Goal: Task Accomplishment & Management: Manage account settings

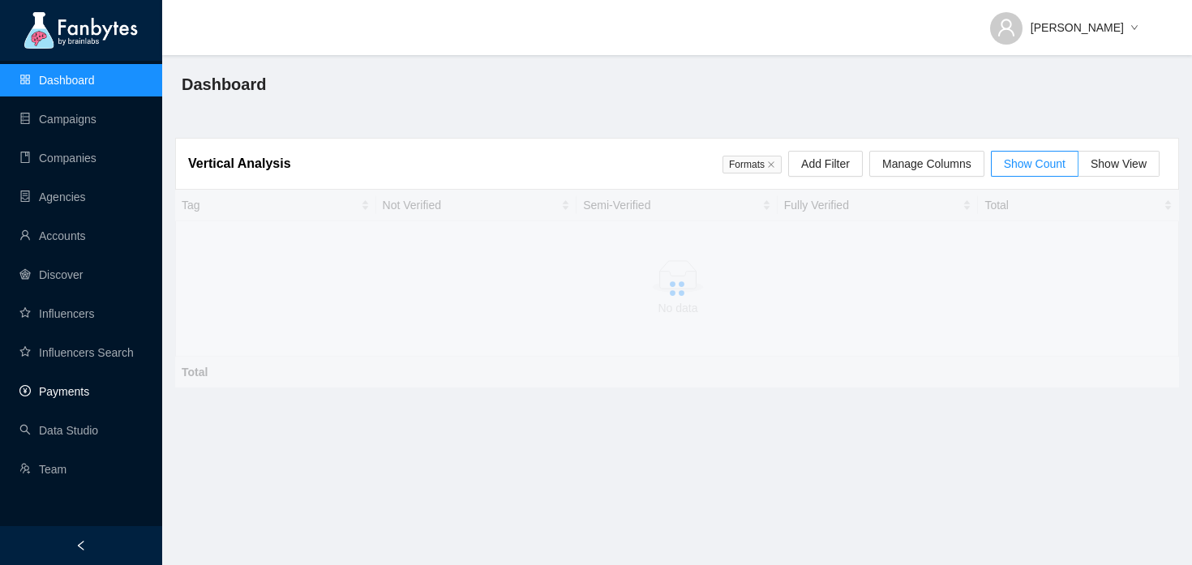
click at [50, 385] on link "Payments" at bounding box center [54, 391] width 70 height 13
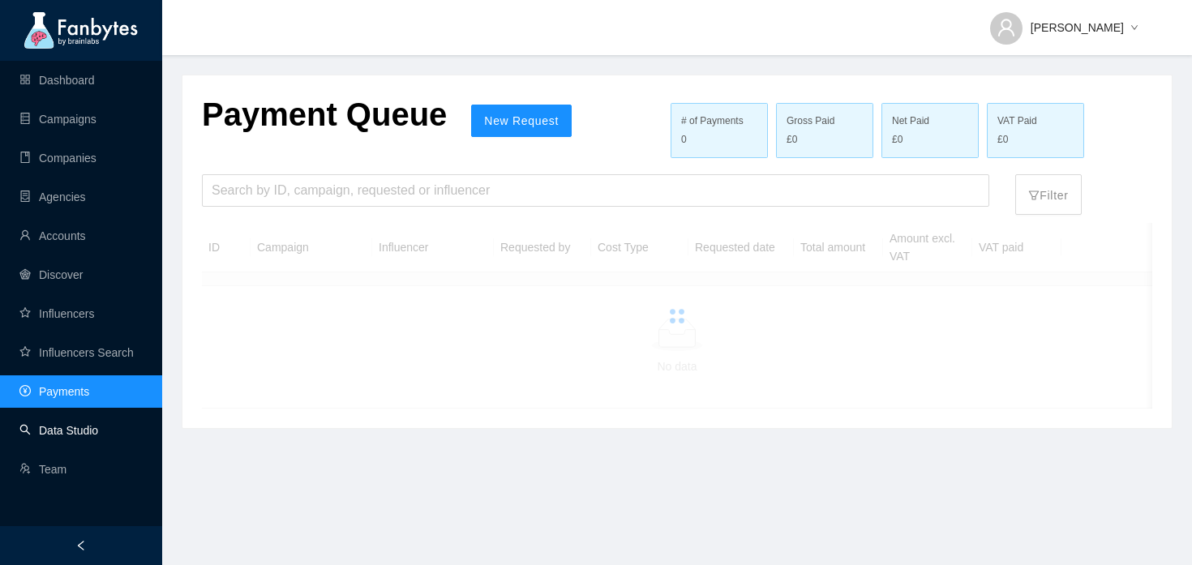
click at [49, 437] on link "Data Studio" at bounding box center [58, 430] width 79 height 13
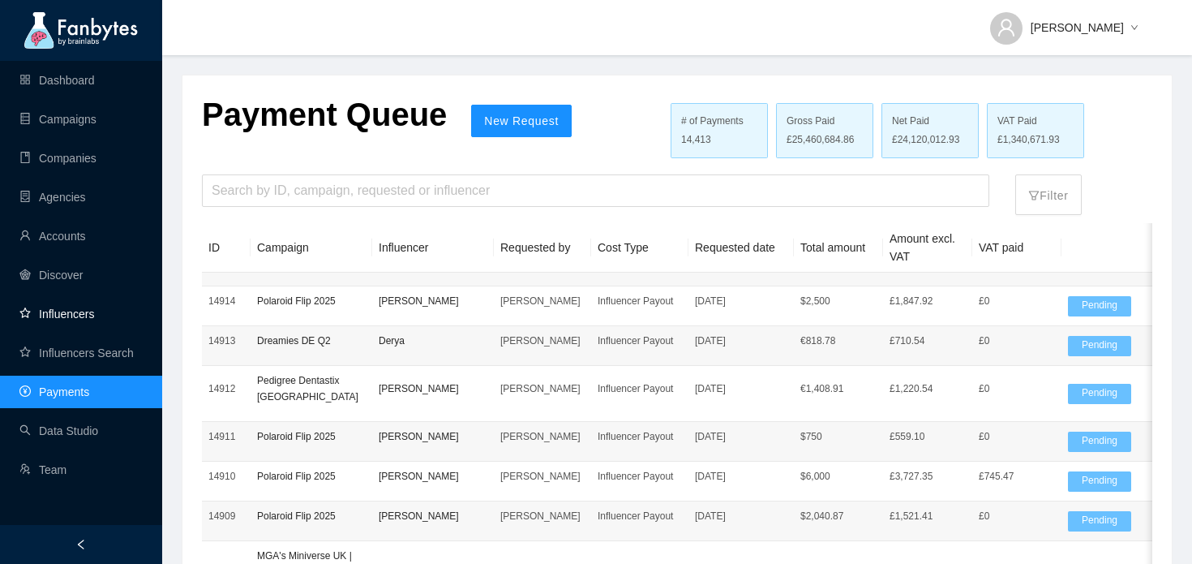
click at [94, 307] on link "Influencers" at bounding box center [56, 313] width 75 height 13
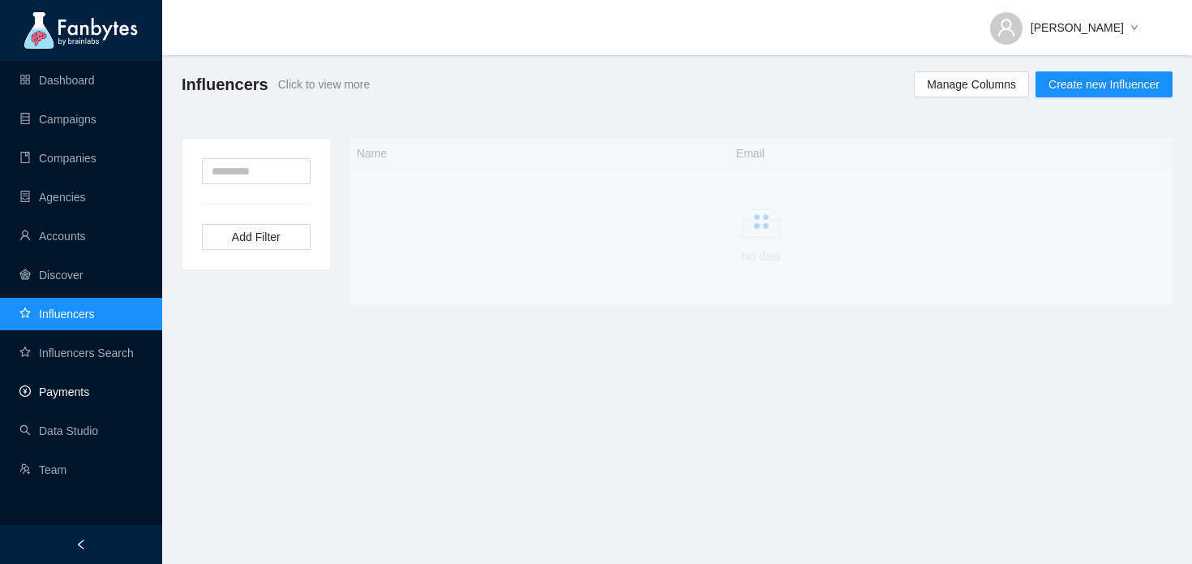
click at [84, 385] on link "Payments" at bounding box center [54, 391] width 70 height 13
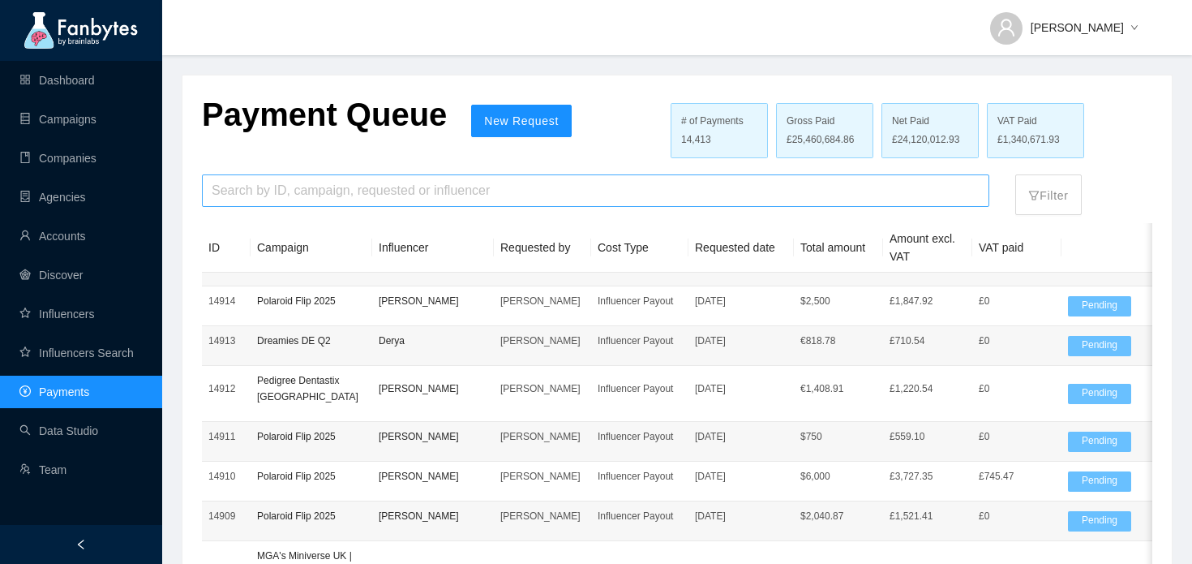
click at [427, 193] on input "search" at bounding box center [596, 190] width 768 height 31
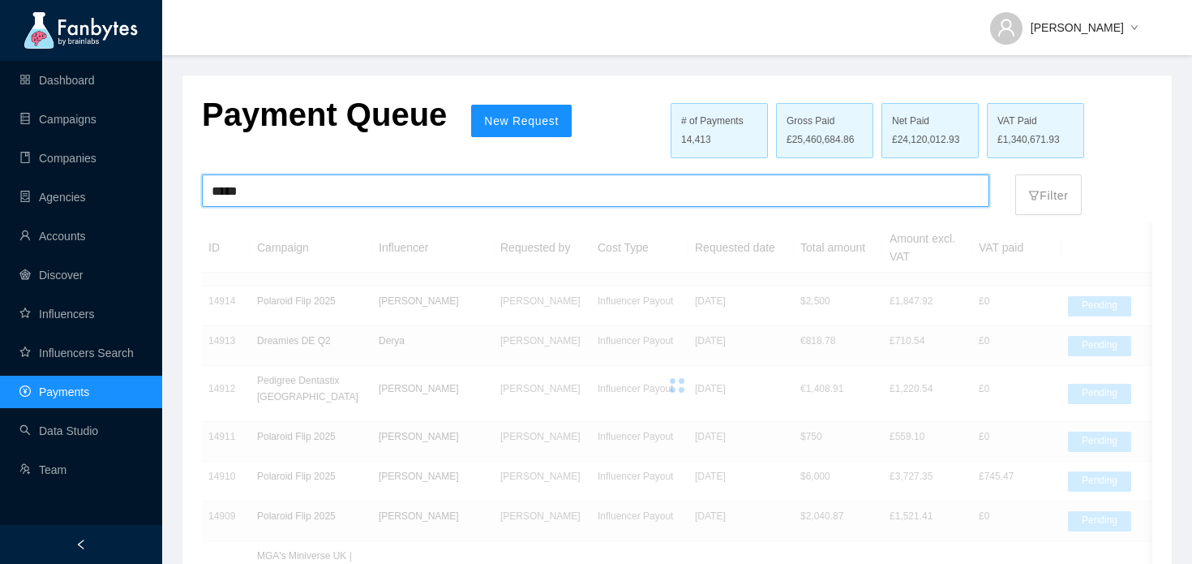
type input "*****"
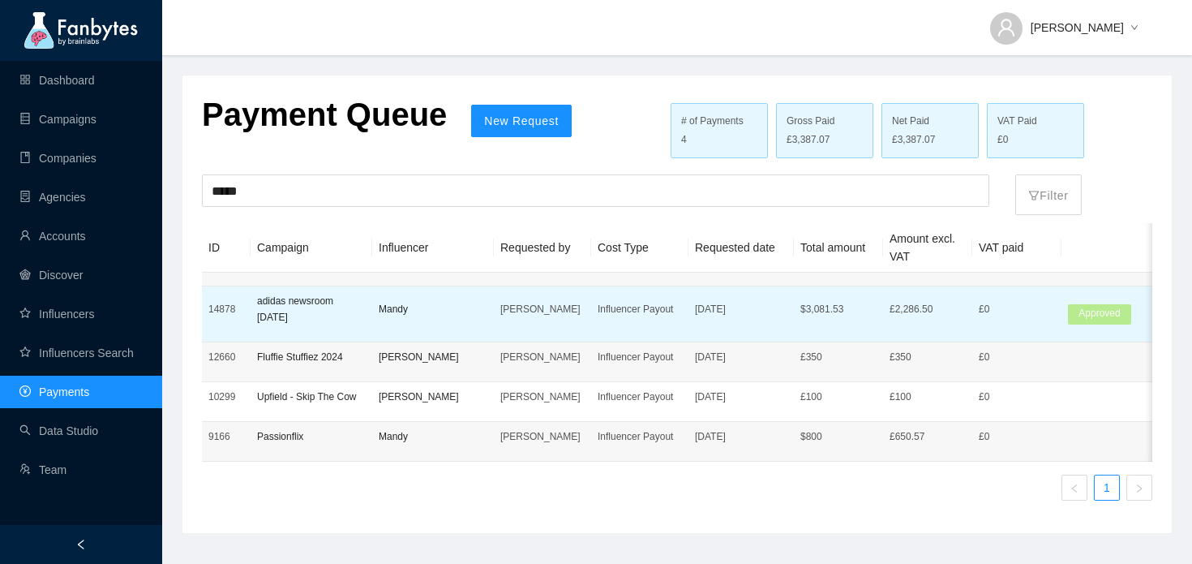
click at [607, 315] on p "Influencer Payout" at bounding box center [640, 309] width 84 height 16
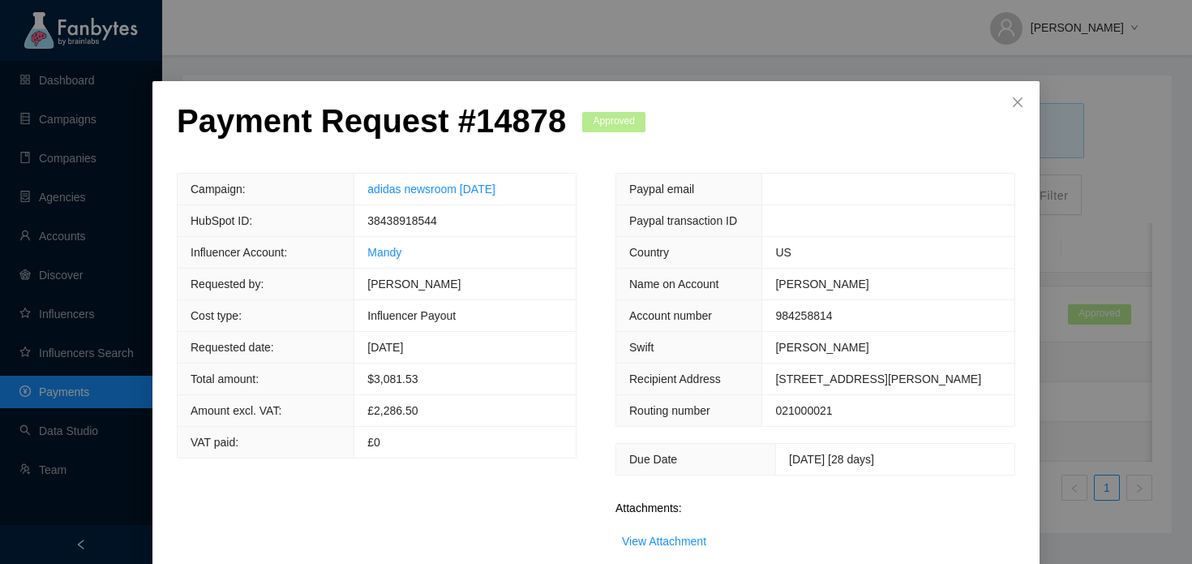
scroll to position [62, 0]
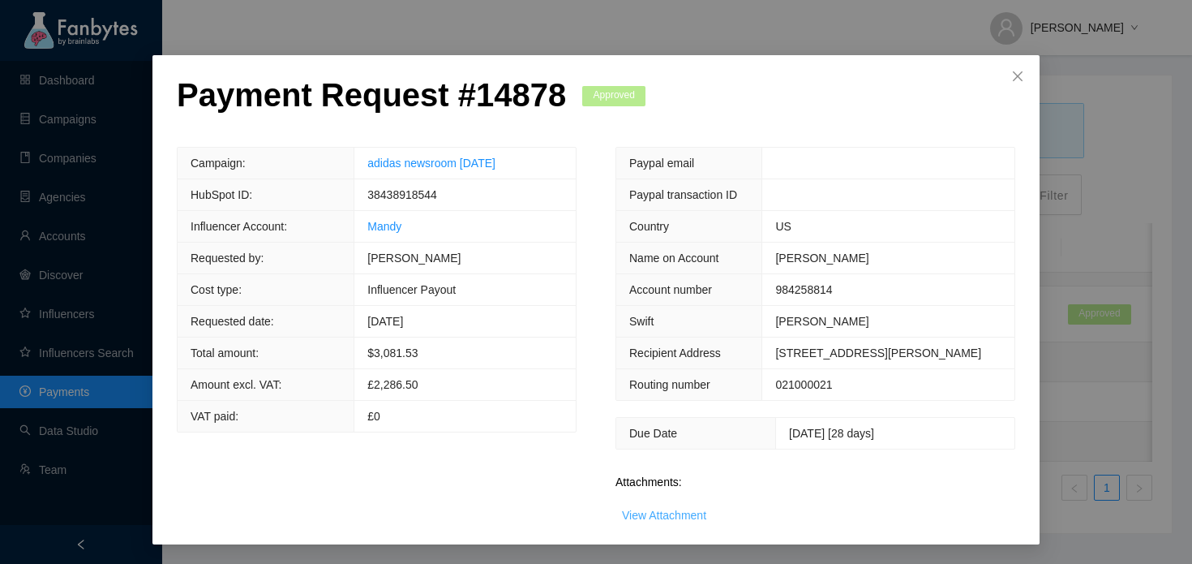
click at [680, 512] on link "View Attachment" at bounding box center [664, 514] width 84 height 13
